Goal: Task Accomplishment & Management: Use online tool/utility

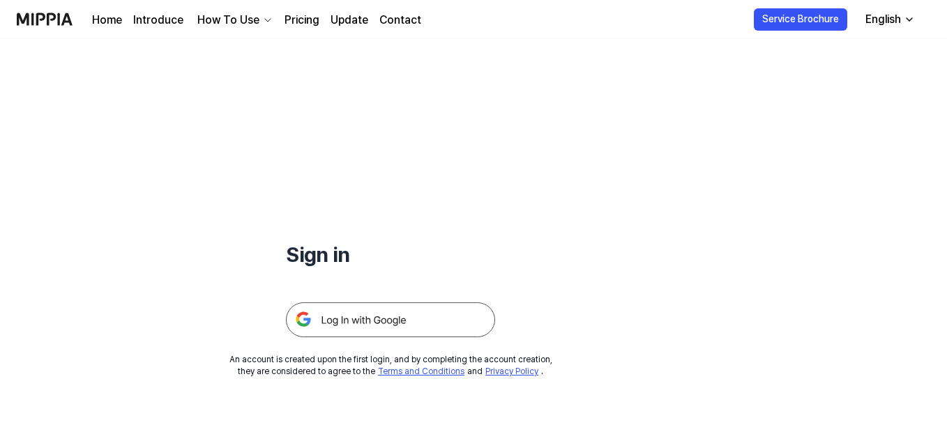
click at [422, 319] on img at bounding box center [390, 319] width 209 height 35
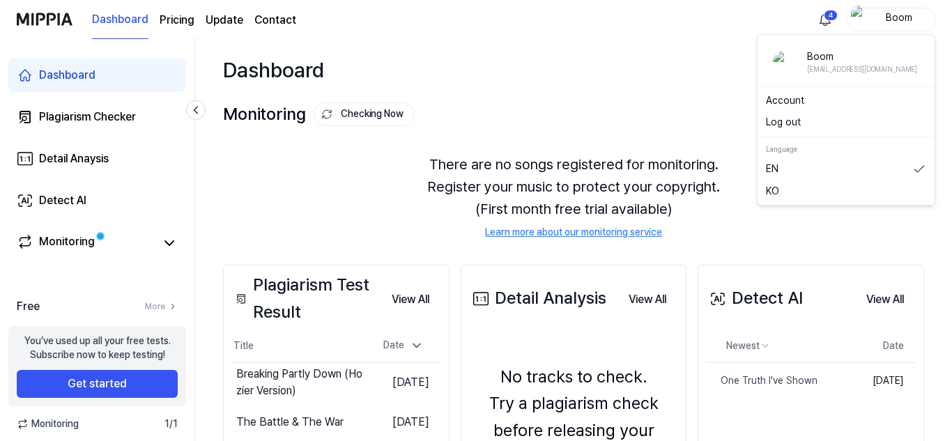
click at [890, 15] on div "Boom" at bounding box center [899, 18] width 54 height 15
click at [815, 124] on button "Log out" at bounding box center [846, 123] width 160 height 14
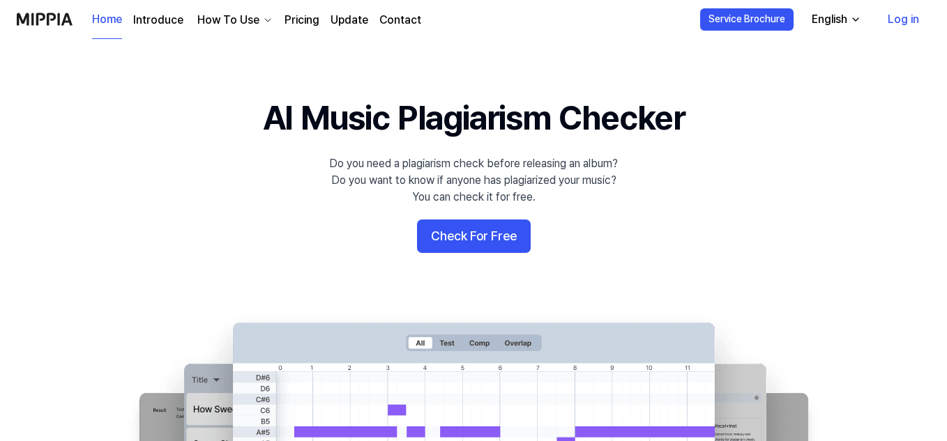
click at [908, 28] on link "Log in" at bounding box center [903, 19] width 54 height 39
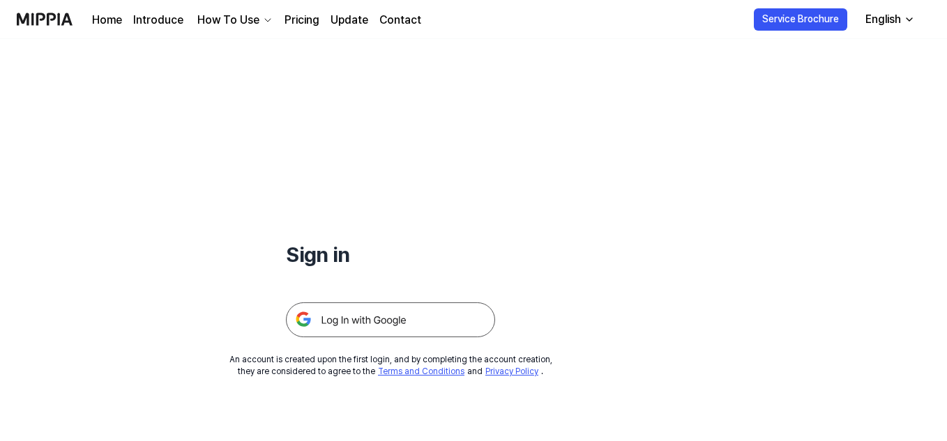
click at [434, 312] on img at bounding box center [390, 319] width 209 height 35
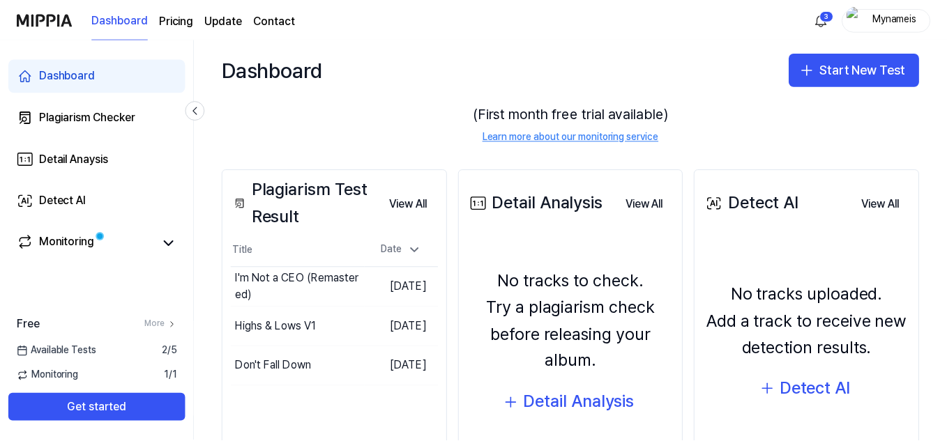
scroll to position [96, 0]
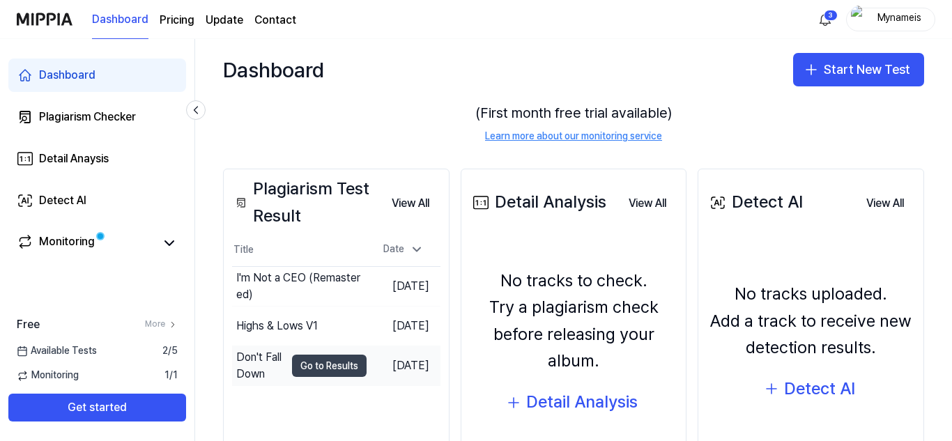
click at [321, 369] on button "Go to Results" at bounding box center [329, 366] width 75 height 22
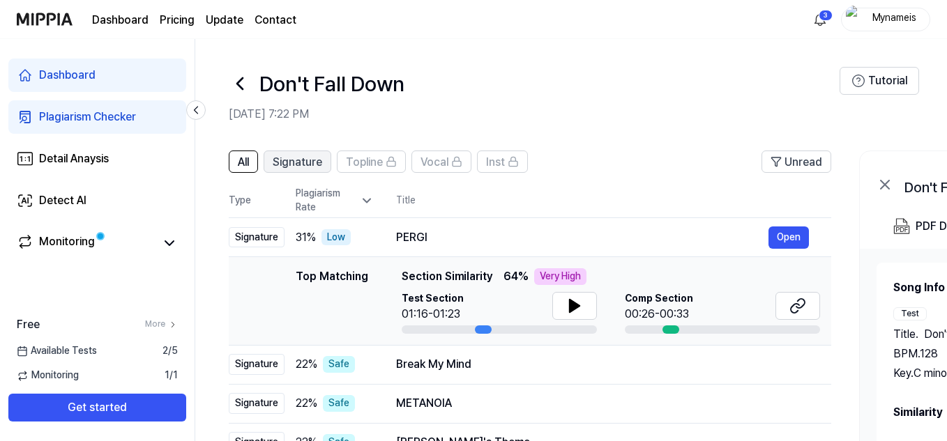
click at [295, 166] on span "Signature" at bounding box center [297, 162] width 49 height 17
click at [240, 162] on span "All" at bounding box center [243, 162] width 11 height 17
click at [809, 302] on button at bounding box center [797, 306] width 45 height 28
